Goal: Transaction & Acquisition: Obtain resource

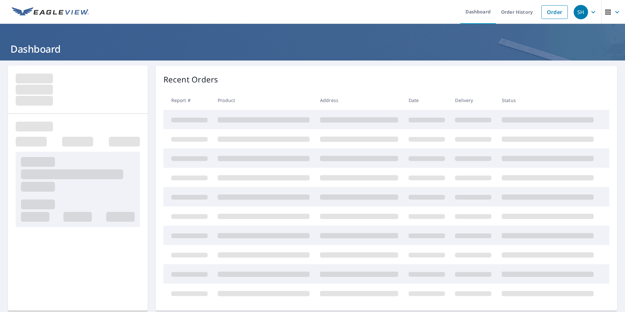
click at [547, 13] on link "Order" at bounding box center [554, 12] width 26 height 14
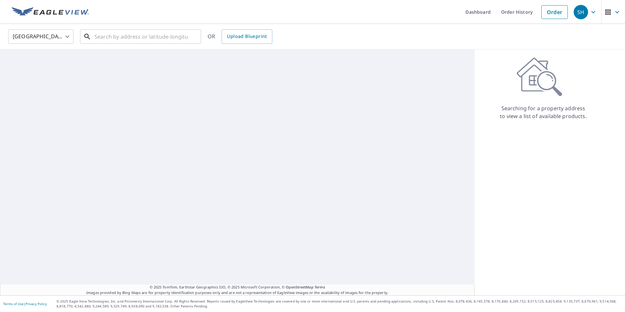
click at [156, 38] on input "text" at bounding box center [140, 36] width 93 height 18
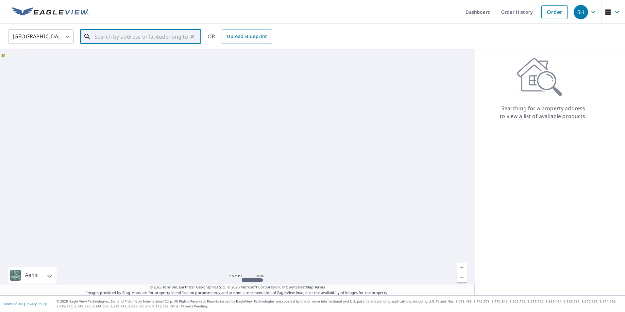
paste input "[STREET_ADDRESS]"
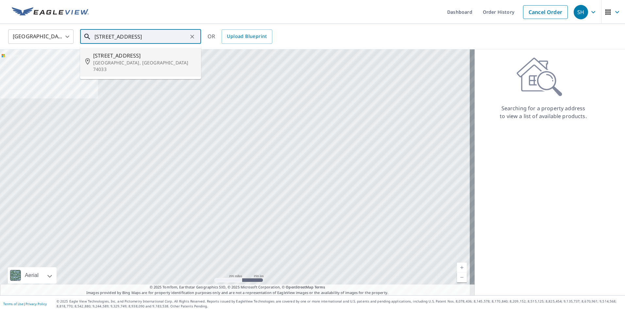
click at [156, 58] on span "[STREET_ADDRESS]" at bounding box center [144, 56] width 103 height 8
type input "[STREET_ADDRESS]"
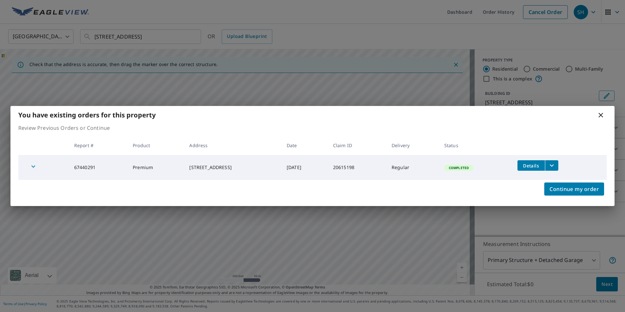
click at [554, 166] on icon "filesDropdownBtn-67440291" at bounding box center [552, 165] width 4 height 2
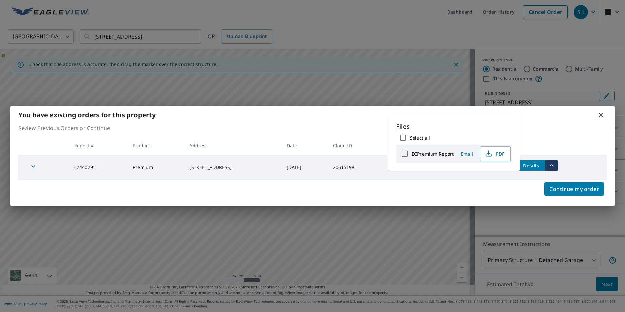
click at [488, 153] on icon "button" at bounding box center [489, 154] width 8 height 8
